Goal: Entertainment & Leisure: Browse casually

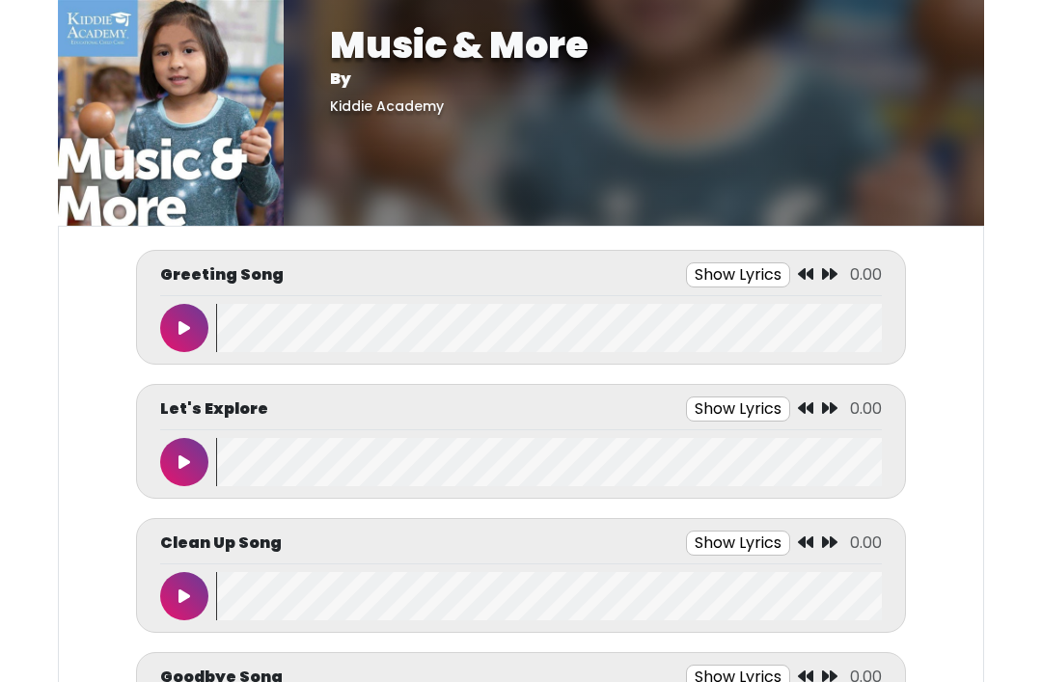
click at [176, 314] on button at bounding box center [184, 328] width 48 height 48
click at [183, 333] on icon at bounding box center [185, 327] width 10 height 15
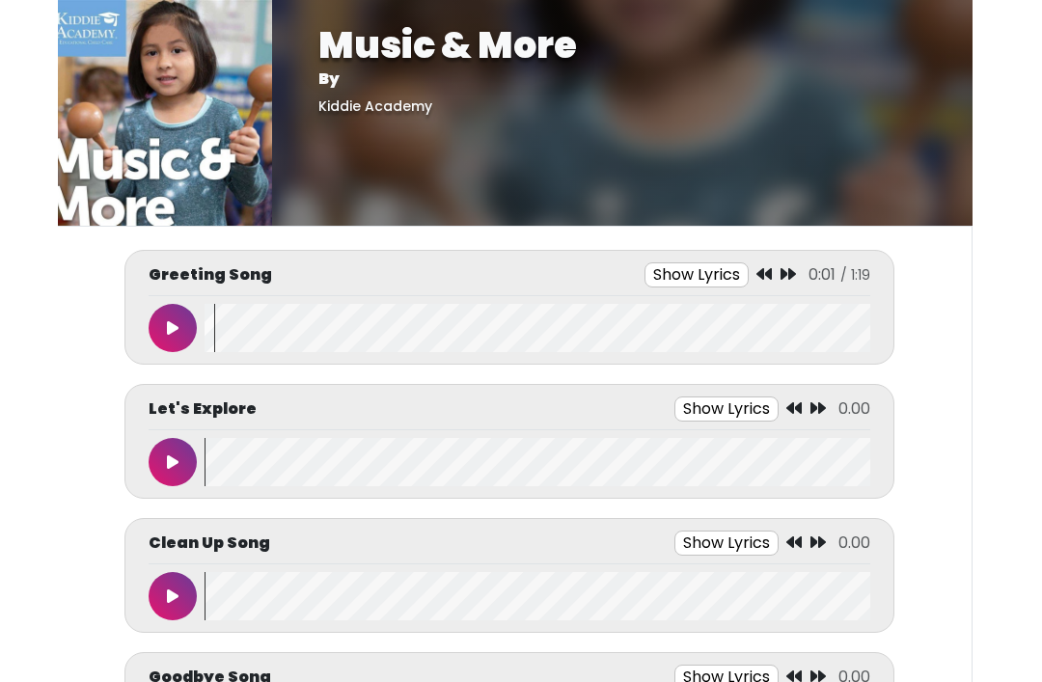
scroll to position [0, 12]
click at [759, 268] on icon at bounding box center [764, 273] width 15 height 15
click at [186, 332] on button at bounding box center [173, 328] width 48 height 48
click at [195, 325] on button at bounding box center [173, 328] width 48 height 48
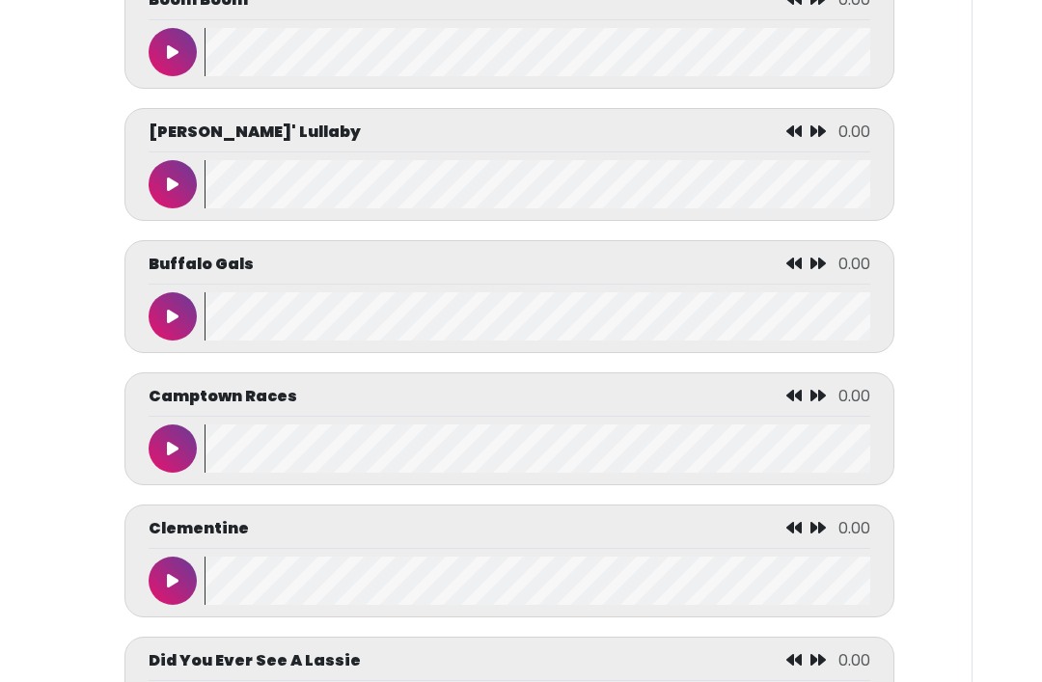
scroll to position [2270, 0]
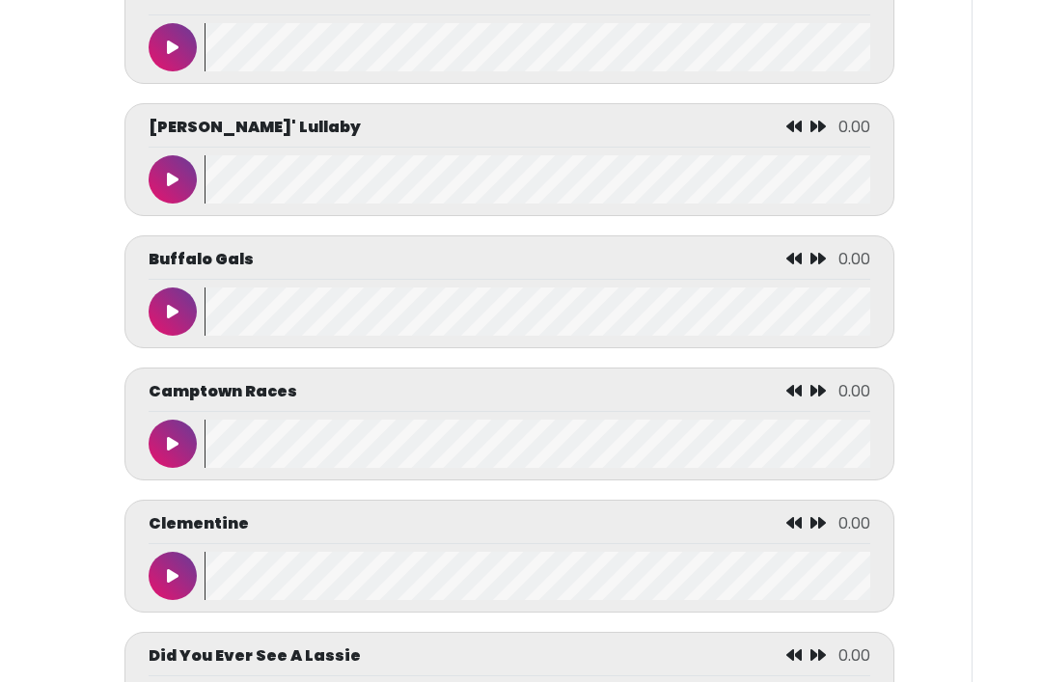
click at [178, 319] on icon at bounding box center [173, 311] width 12 height 15
click at [168, 319] on icon at bounding box center [173, 311] width 10 height 15
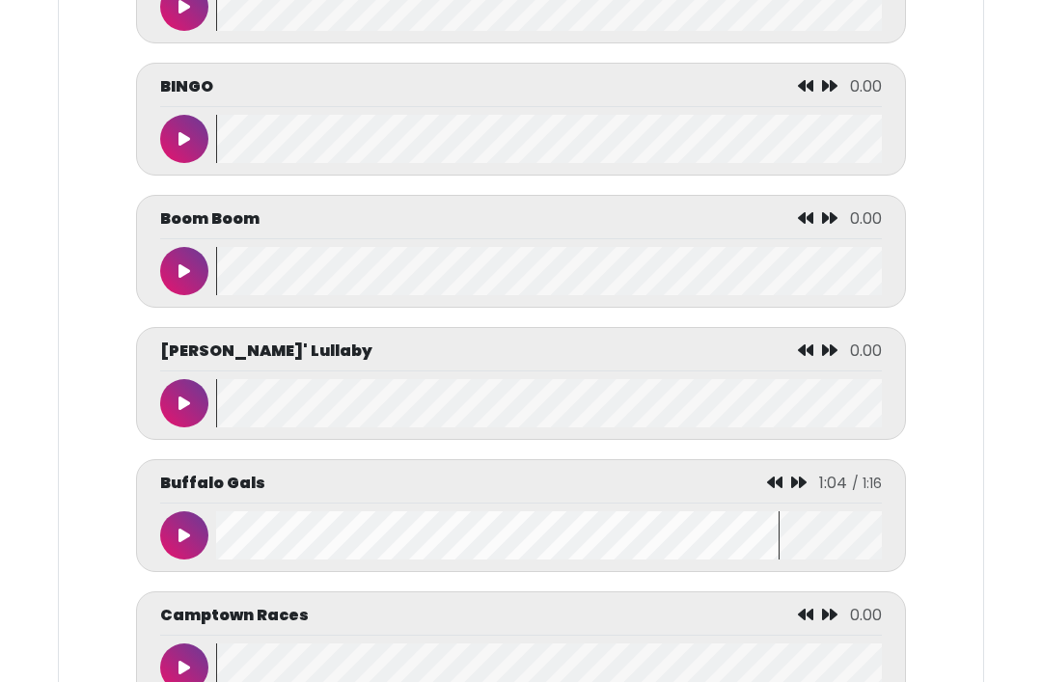
scroll to position [2044, 0]
click at [772, 492] on icon at bounding box center [774, 484] width 15 height 15
click at [774, 491] on icon at bounding box center [774, 483] width 15 height 15
click at [773, 491] on icon at bounding box center [774, 483] width 15 height 15
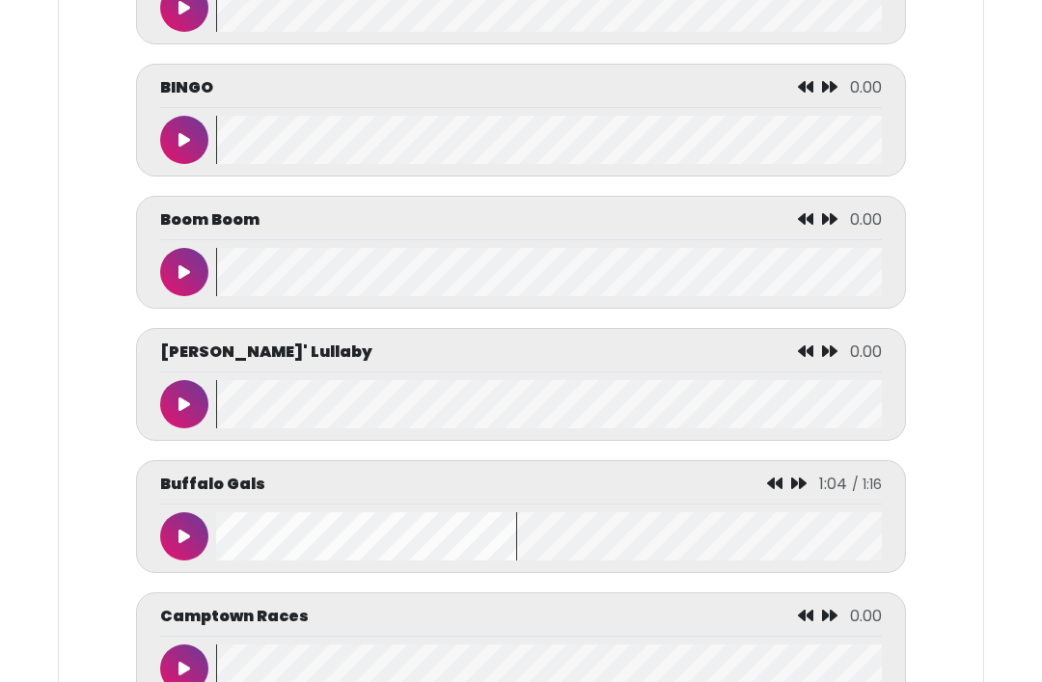
click at [779, 491] on icon at bounding box center [774, 483] width 15 height 15
click at [783, 491] on icon at bounding box center [774, 483] width 15 height 15
click at [776, 491] on icon at bounding box center [774, 483] width 15 height 15
click at [771, 491] on icon at bounding box center [774, 483] width 15 height 15
click at [175, 561] on button at bounding box center [184, 536] width 48 height 48
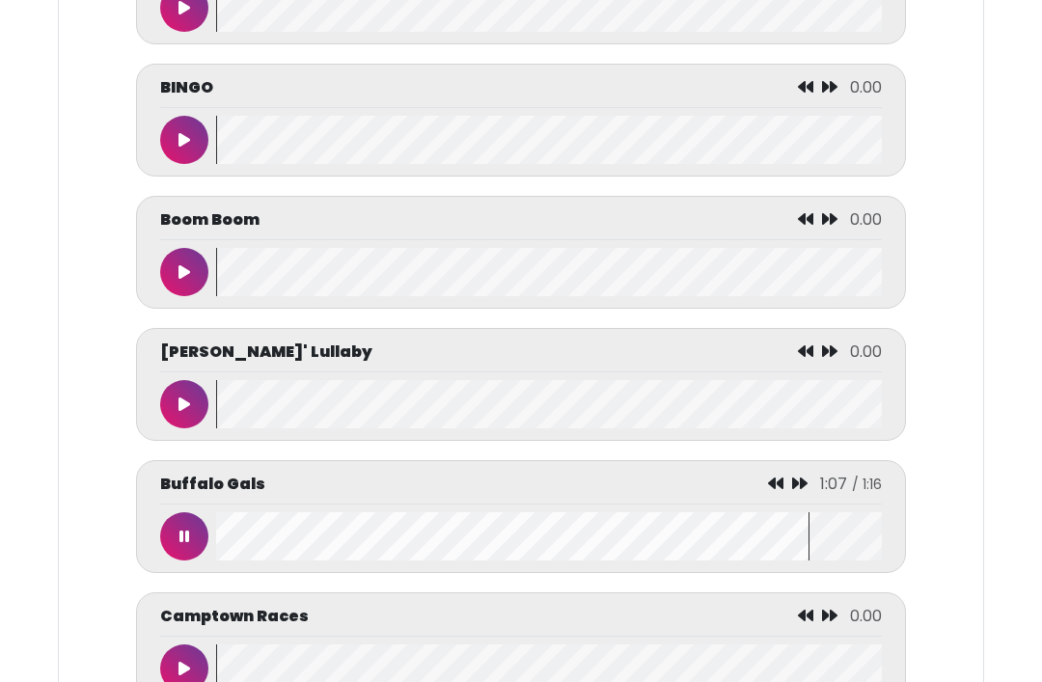
click at [187, 544] on icon at bounding box center [185, 536] width 10 height 15
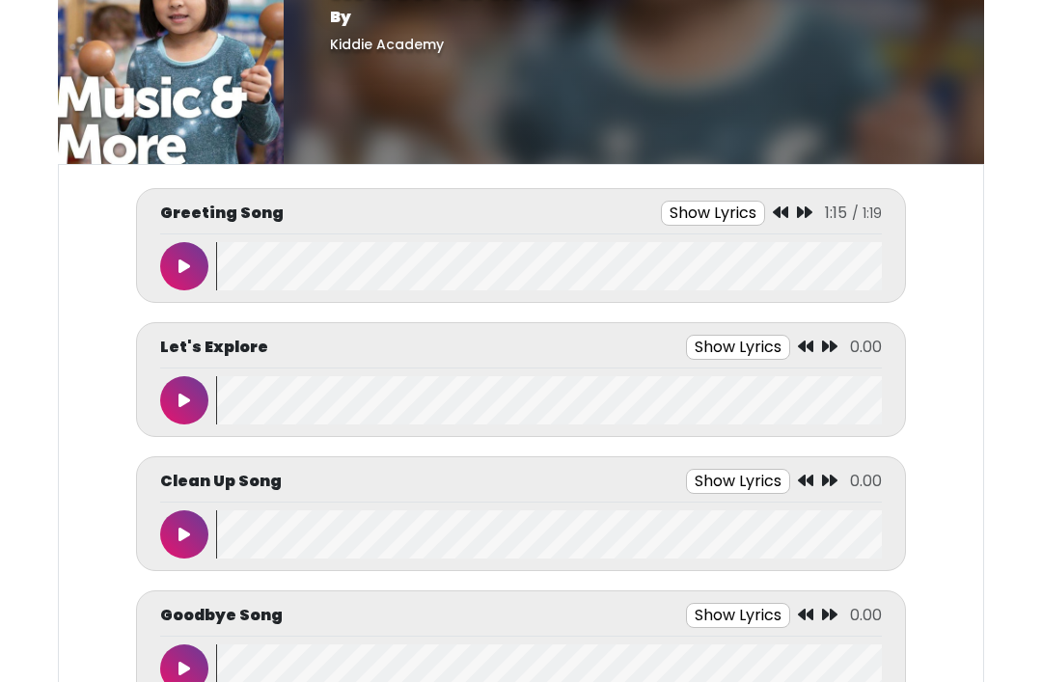
click at [185, 394] on icon at bounding box center [185, 401] width 12 height 15
click at [176, 401] on button at bounding box center [184, 400] width 48 height 48
click at [191, 412] on button at bounding box center [184, 400] width 48 height 48
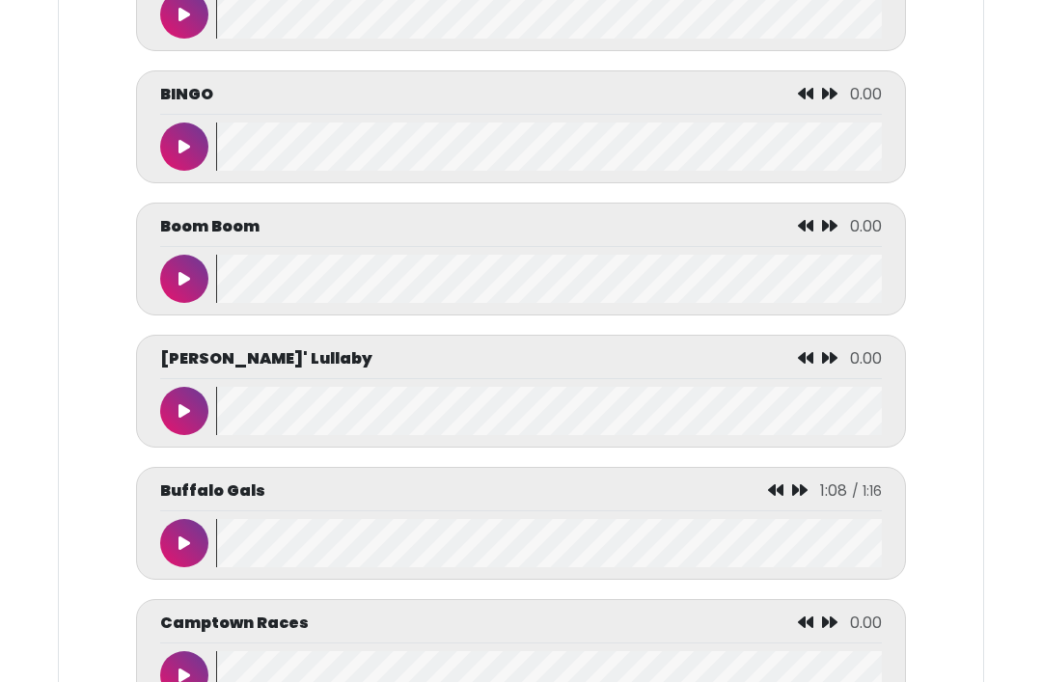
click at [197, 550] on button at bounding box center [184, 544] width 48 height 48
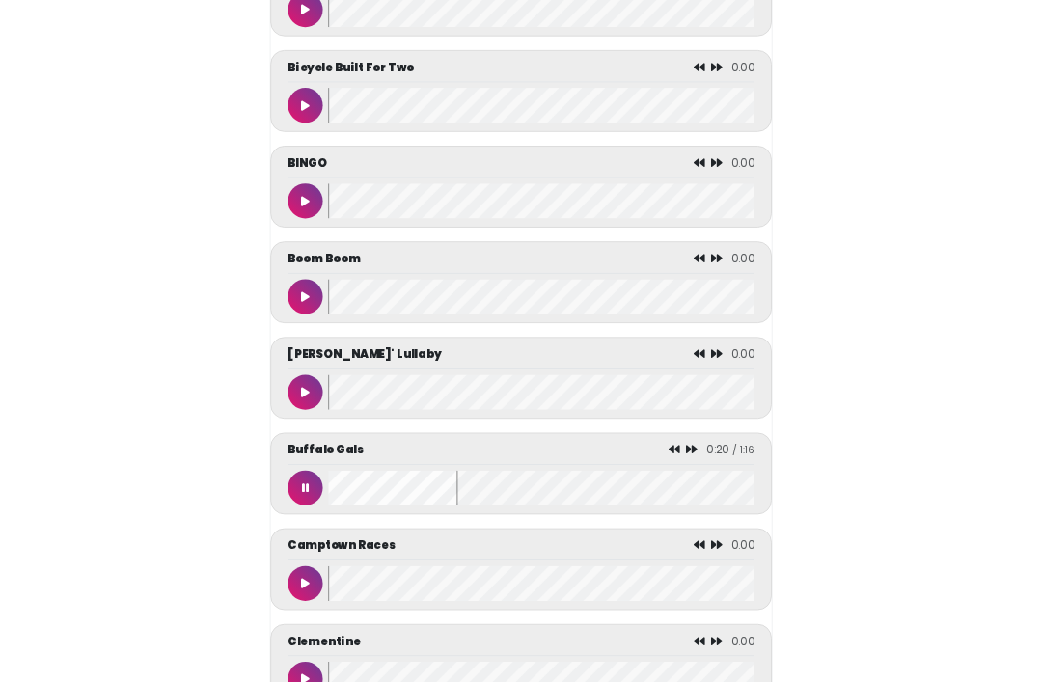
scroll to position [2038, 0]
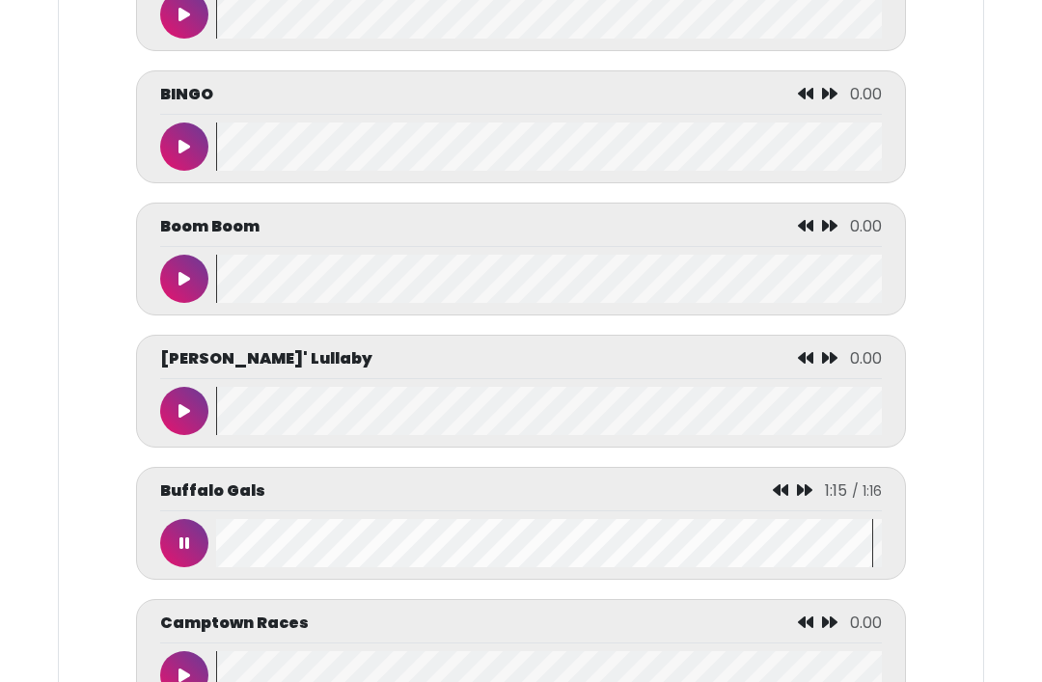
click at [187, 551] on icon at bounding box center [185, 543] width 10 height 15
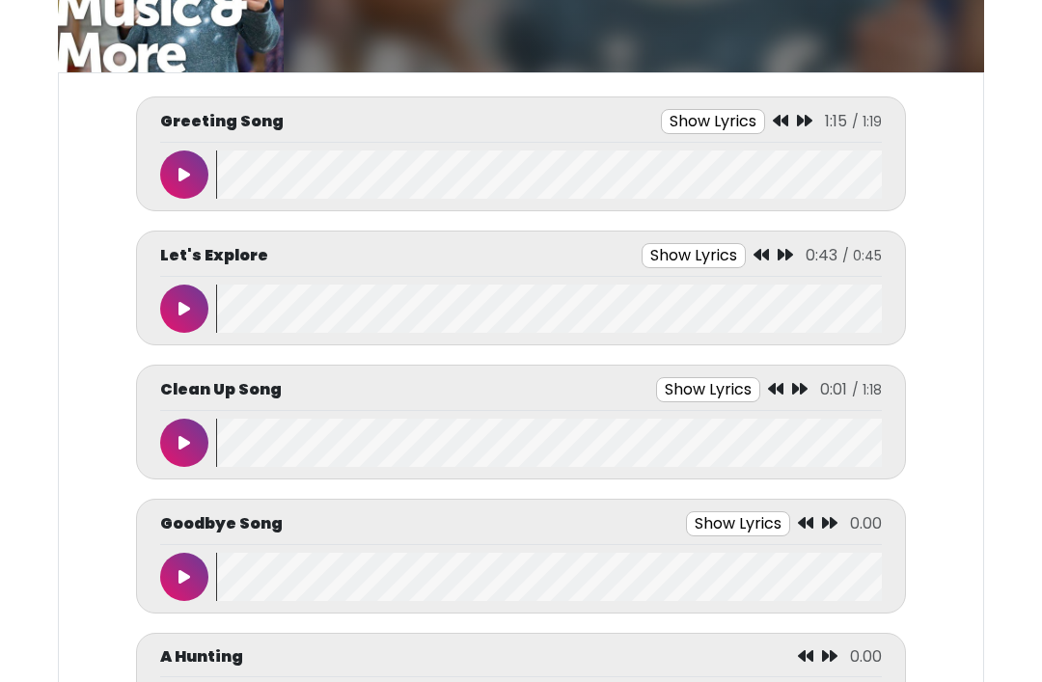
click at [176, 453] on button at bounding box center [184, 444] width 48 height 48
click at [174, 436] on button at bounding box center [184, 443] width 48 height 48
click at [154, 565] on div "Goodbye Song Show Lyrics 0.00 Songs were sung" at bounding box center [521, 556] width 770 height 115
click at [202, 583] on button at bounding box center [184, 577] width 48 height 48
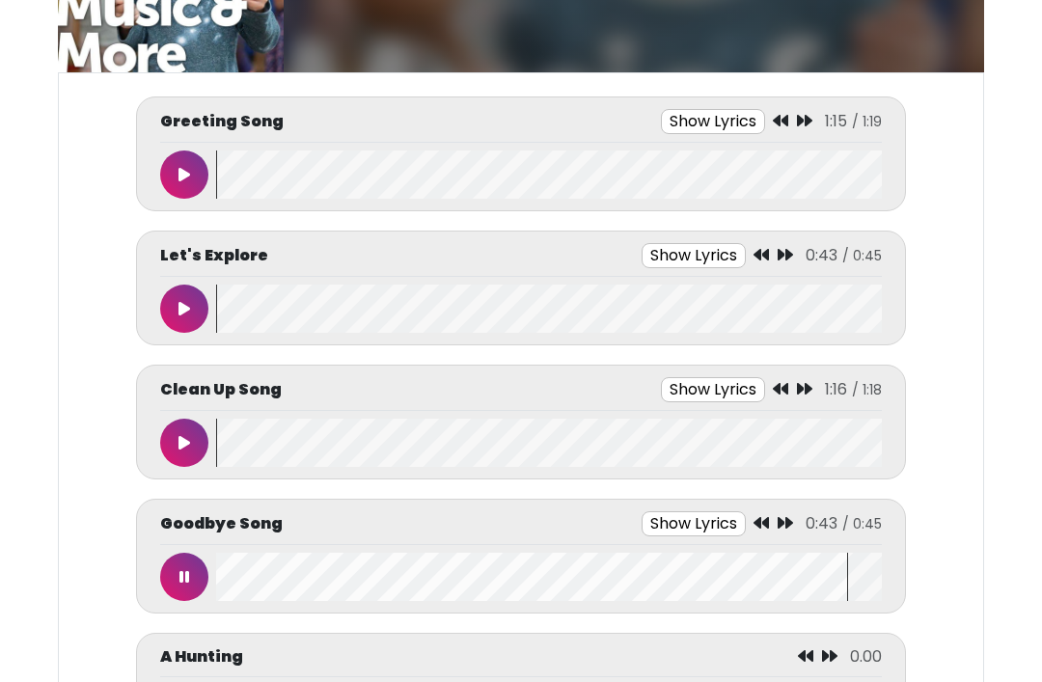
click at [170, 570] on button at bounding box center [184, 577] width 48 height 48
